Goal: Navigation & Orientation: Find specific page/section

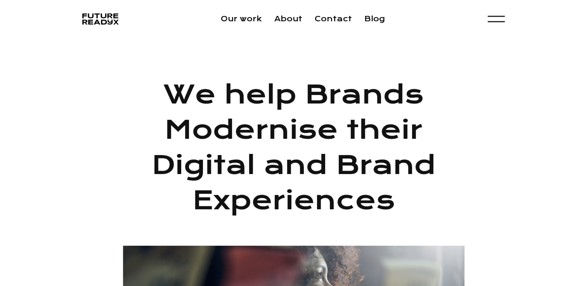
click at [503, 19] on div "menu" at bounding box center [495, 19] width 17 height 15
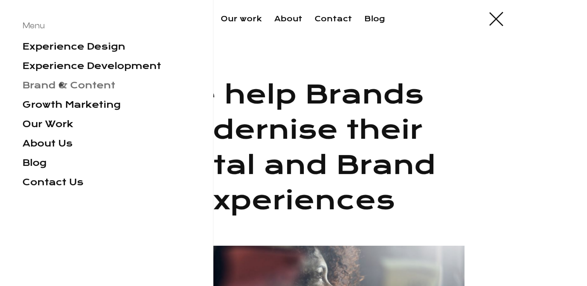
click at [60, 87] on link "Brand & Content" at bounding box center [68, 85] width 93 height 11
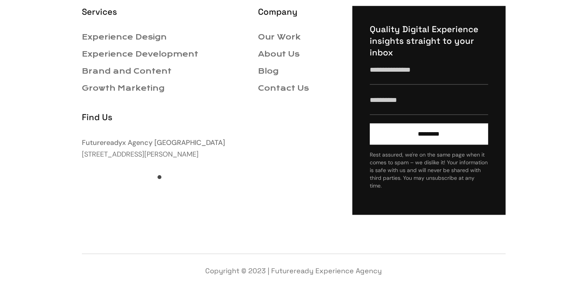
scroll to position [955, 0]
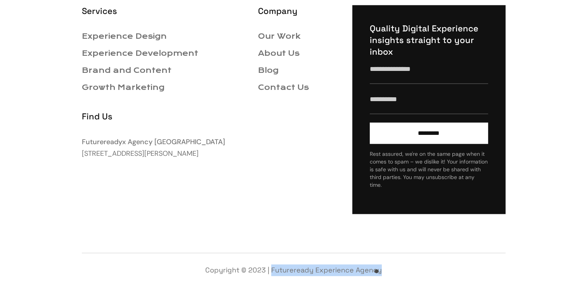
drag, startPoint x: 271, startPoint y: 272, endPoint x: 379, endPoint y: 274, distance: 107.4
click at [379, 274] on div "Copyright © 2023 | Futureready Experience Agency" at bounding box center [294, 270] width 424 height 12
copy div "Futureready Experience Agency"
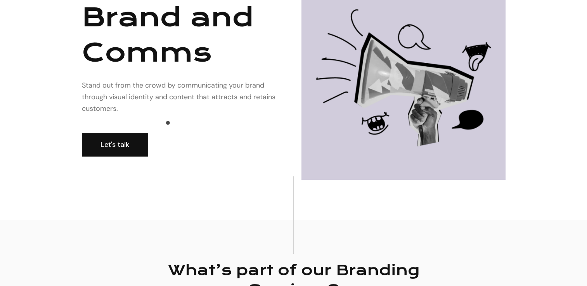
scroll to position [0, 0]
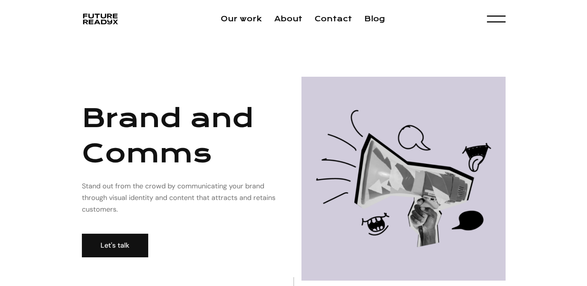
click at [94, 24] on img "home" at bounding box center [100, 19] width 36 height 15
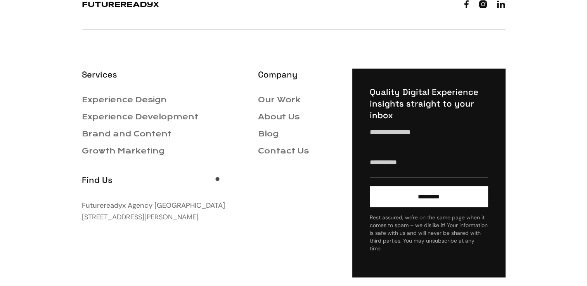
scroll to position [2780, 0]
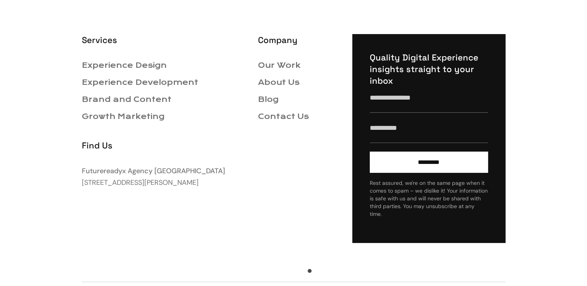
drag, startPoint x: 271, startPoint y: 272, endPoint x: 311, endPoint y: 273, distance: 40.7
copy div "Futureready"
